Goal: Find specific page/section: Find specific page/section

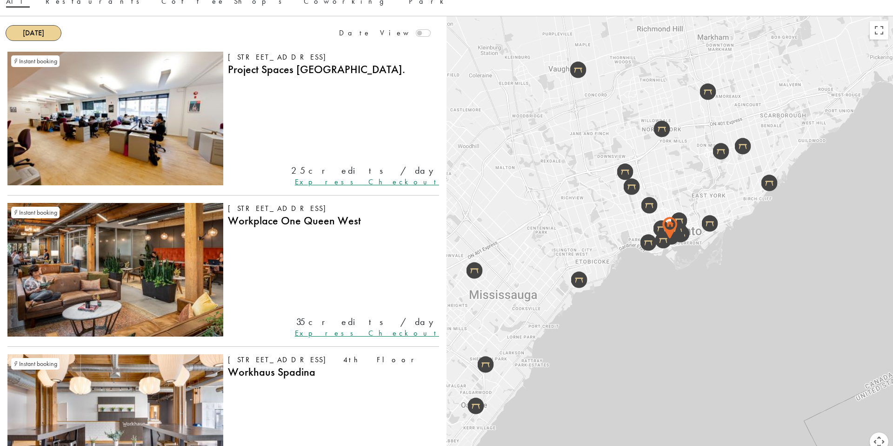
scroll to position [97, 0]
click at [179, 274] on img at bounding box center [115, 268] width 216 height 133
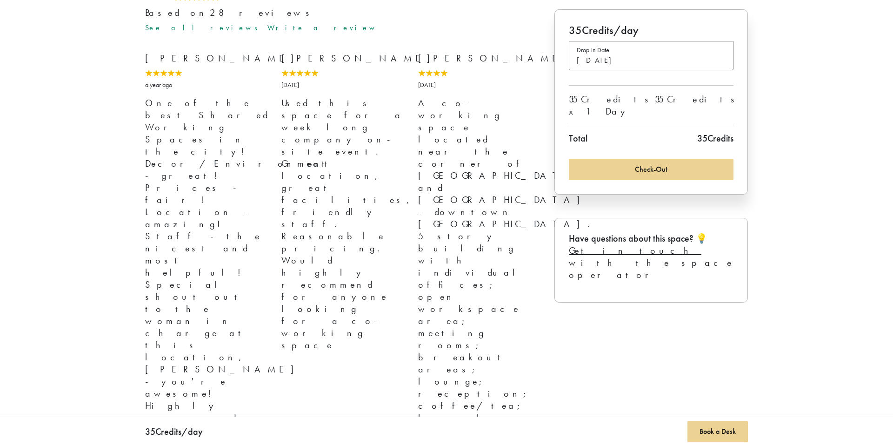
scroll to position [973, 0]
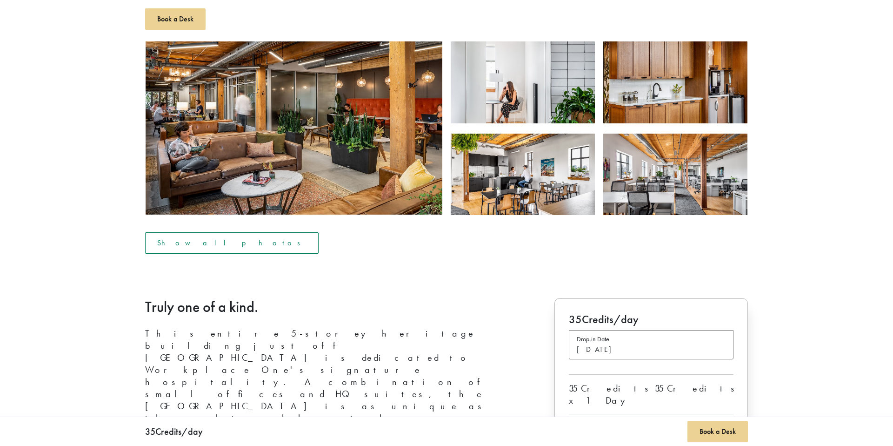
scroll to position [0, 0]
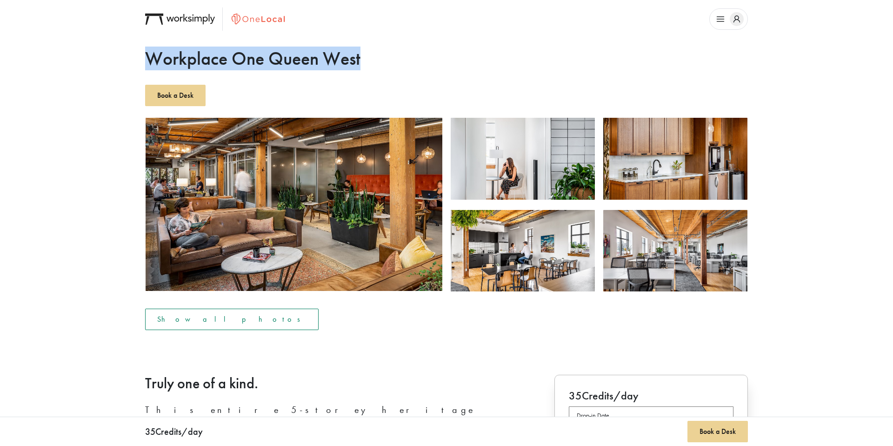
drag, startPoint x: 146, startPoint y: 59, endPoint x: 368, endPoint y: 59, distance: 222.3
click at [368, 59] on h1 "Workplace One Queen West" at bounding box center [446, 58] width 603 height 22
copy h1 "Workplace One Queen West"
